Goal: Task Accomplishment & Management: Use online tool/utility

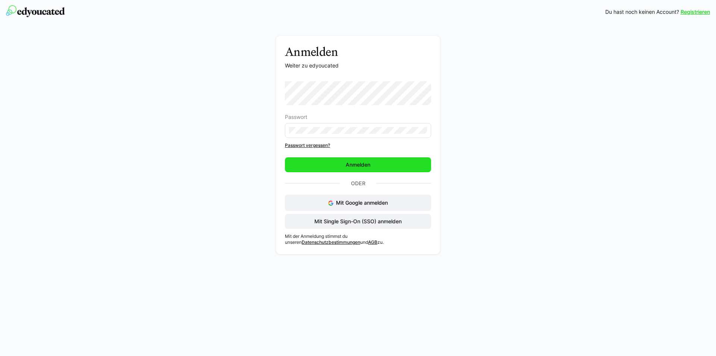
click at [366, 169] on span "Anmelden" at bounding box center [358, 164] width 146 height 15
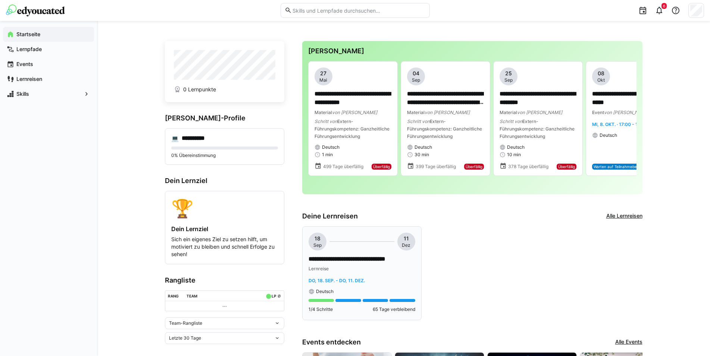
click at [357, 278] on app-day-range-label "Do, 18. Sep. - Do, 11. Dez." at bounding box center [361, 280] width 107 height 7
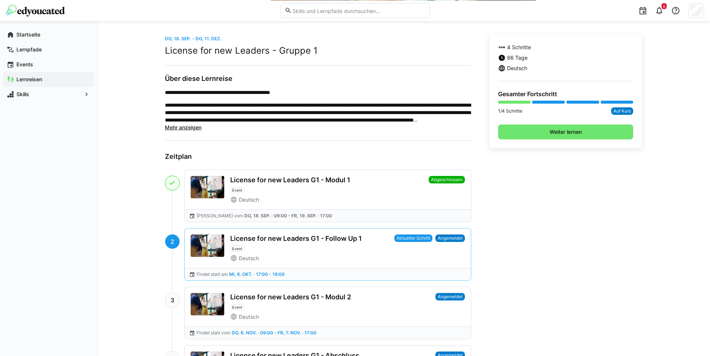
scroll to position [190, 0]
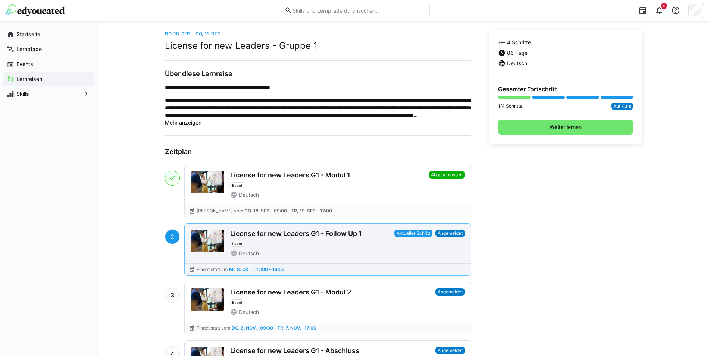
click at [425, 238] on eds-badge "Aktueller Schritt" at bounding box center [413, 244] width 38 height 28
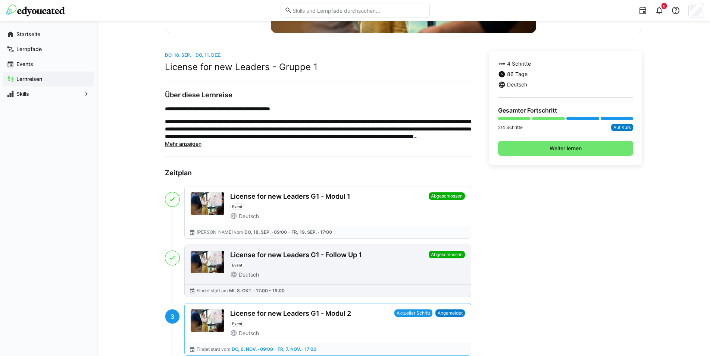
scroll to position [212, 0]
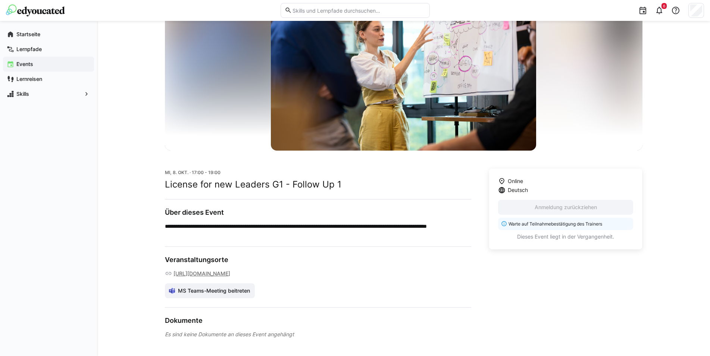
scroll to position [95, 0]
click at [225, 290] on span "MS Teams-Meeting beitreten" at bounding box center [214, 290] width 74 height 7
